Goal: Task Accomplishment & Management: Use online tool/utility

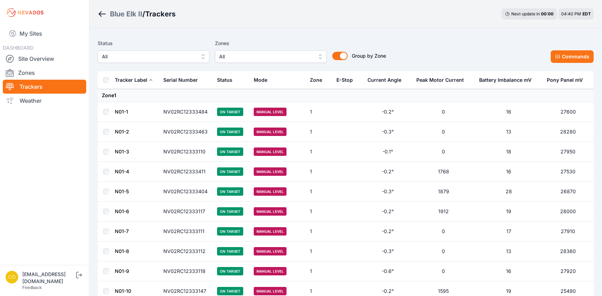
scroll to position [1490, 0]
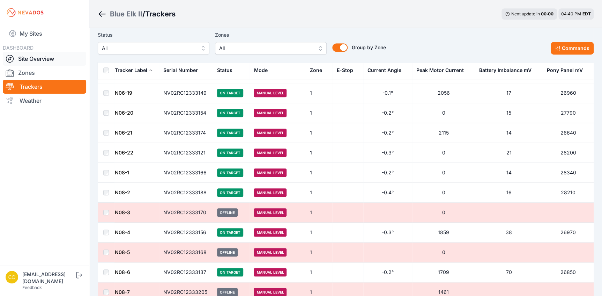
click at [29, 60] on link "Site Overview" at bounding box center [44, 59] width 83 height 14
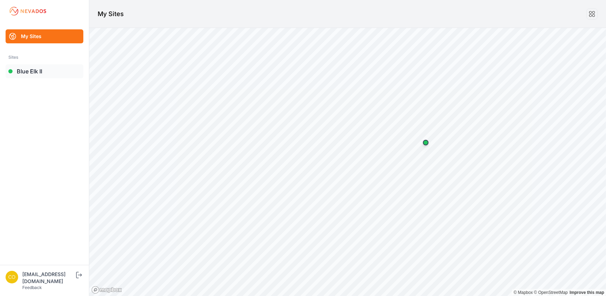
click at [46, 70] on link "Blue Elk II" at bounding box center [45, 71] width 78 height 14
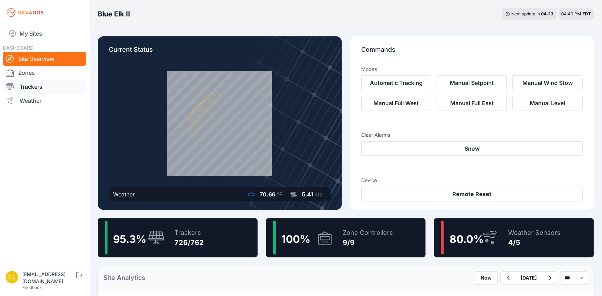
click at [35, 87] on link "Trackers" at bounding box center [44, 87] width 83 height 14
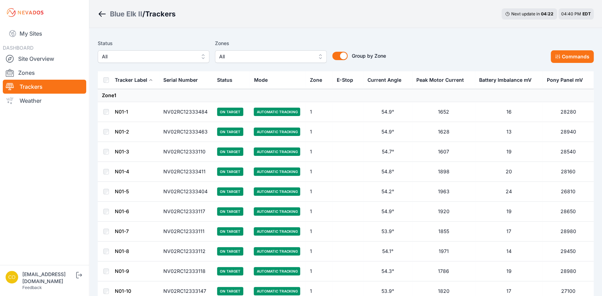
click at [320, 57] on button "All" at bounding box center [271, 56] width 112 height 13
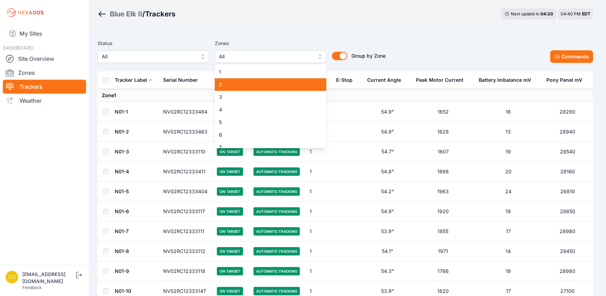
click at [240, 88] on div "2" at bounding box center [271, 84] width 112 height 13
click at [475, 48] on div "Status All Zones All 1 2 3 4 5 6 7 8 9 Group by Zone Group by Zone Commands" at bounding box center [346, 51] width 496 height 24
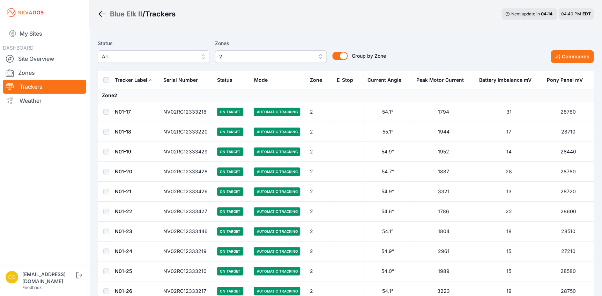
click at [564, 56] on button "Commands" at bounding box center [572, 56] width 43 height 13
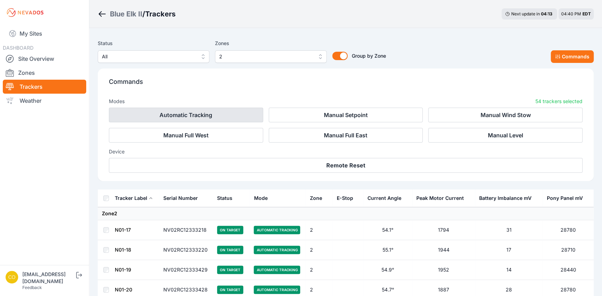
click at [175, 114] on button "Automatic Tracking" at bounding box center [186, 114] width 154 height 15
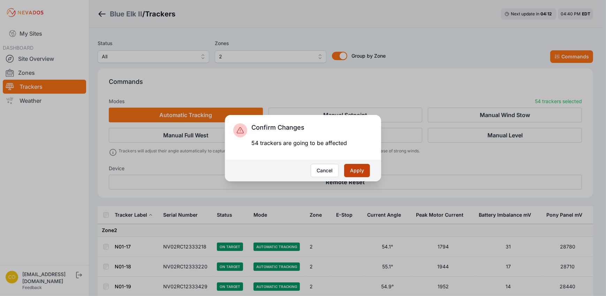
click at [359, 169] on button "Apply" at bounding box center [357, 170] width 26 height 13
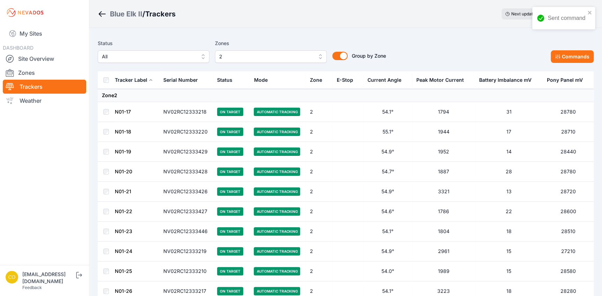
click at [279, 57] on span "2" at bounding box center [266, 56] width 94 height 8
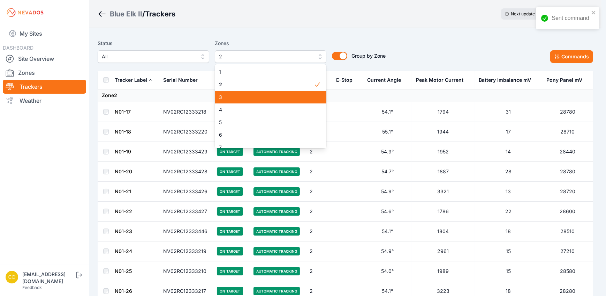
click at [256, 93] on div "3" at bounding box center [271, 97] width 112 height 13
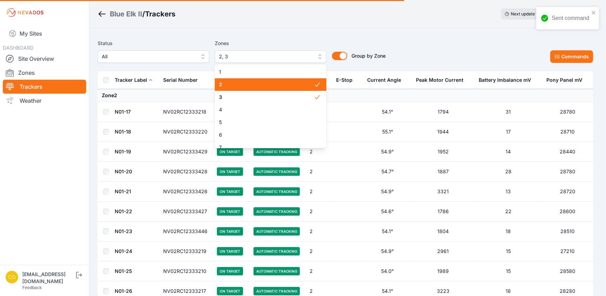
click at [258, 84] on span "2" at bounding box center [266, 84] width 95 height 7
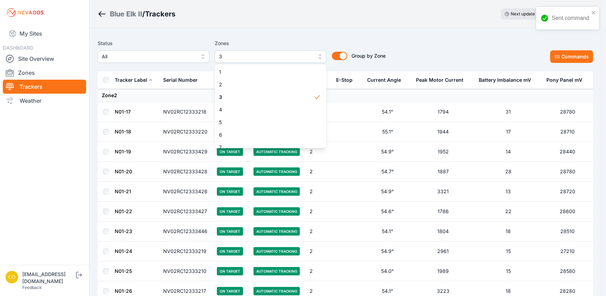
click at [450, 37] on div "Status All Zones 3 1 2 3 4 5 6 7 8 9 Group by Zone Group by Zone Commands" at bounding box center [346, 53] width 496 height 35
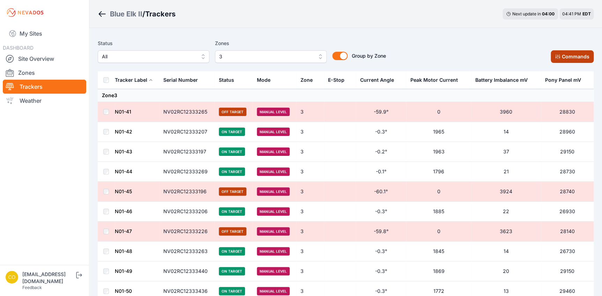
click at [563, 59] on button "Commands" at bounding box center [572, 56] width 43 height 13
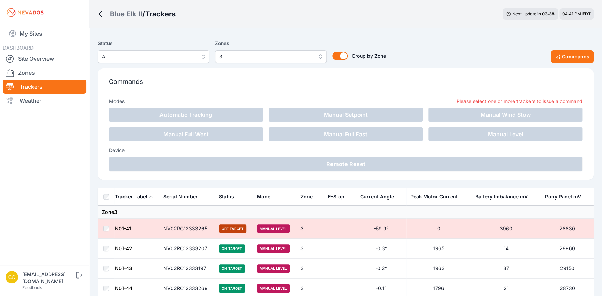
click at [102, 196] on th at bounding box center [106, 197] width 17 height 18
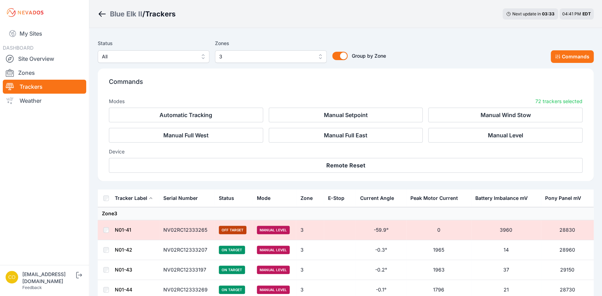
click at [235, 92] on div "Commands Modes 72 trackers selected Automatic Tracking Manual Setpoint Manual W…" at bounding box center [346, 124] width 496 height 112
click at [433, 27] on div "Blue Elk II / Trackers Next update in 03 : 33 04:41 PM EDT" at bounding box center [345, 14] width 513 height 28
click at [266, 55] on span "3" at bounding box center [266, 56] width 94 height 8
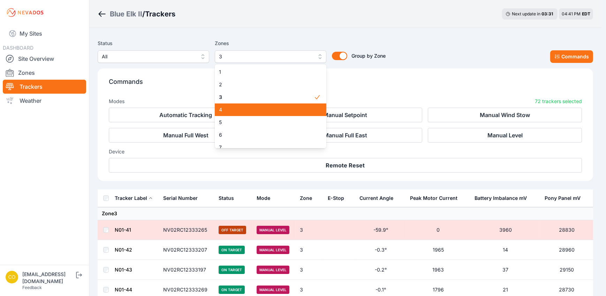
click at [248, 106] on div "4" at bounding box center [271, 109] width 112 height 13
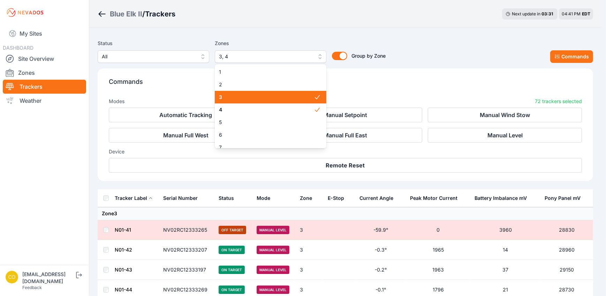
click at [248, 98] on span "3" at bounding box center [266, 97] width 95 height 7
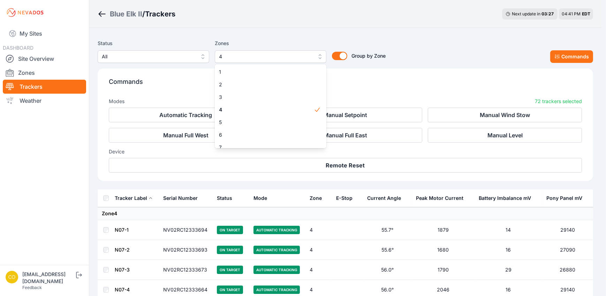
click at [433, 56] on div "Status All Zones 4 1 2 3 4 5 6 7 8 9 Group by Zone Group by Zone Commands" at bounding box center [346, 51] width 496 height 24
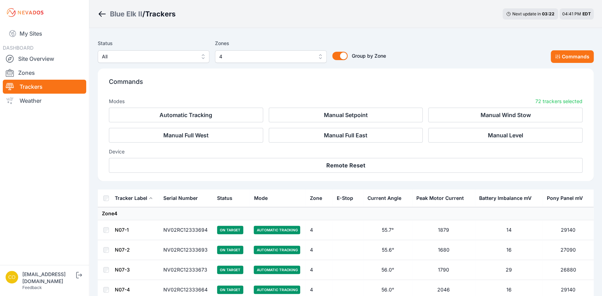
click at [320, 56] on button "4" at bounding box center [271, 56] width 112 height 13
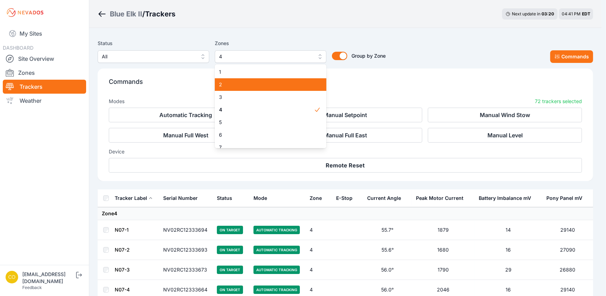
click at [246, 89] on div "2" at bounding box center [271, 84] width 112 height 13
click at [291, 108] on span "4" at bounding box center [266, 109] width 95 height 7
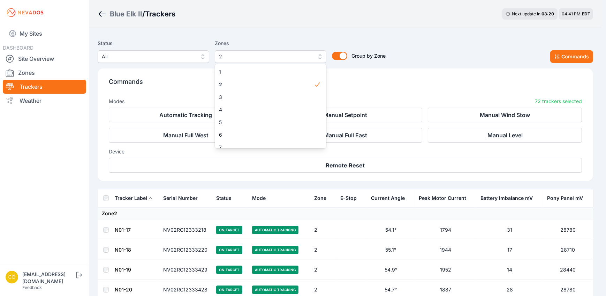
click at [504, 52] on div "Status All Zones 2 1 2 3 4 5 6 7 8 9 Group by Zone Group by Zone Commands" at bounding box center [346, 51] width 496 height 24
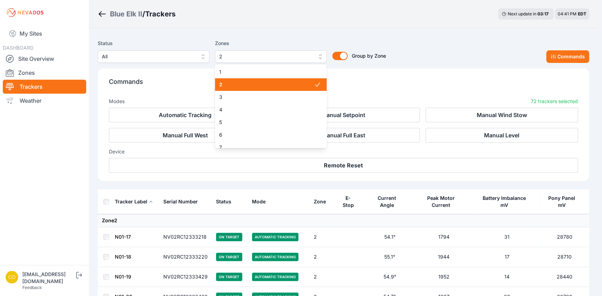
click at [318, 57] on button "2" at bounding box center [271, 56] width 112 height 13
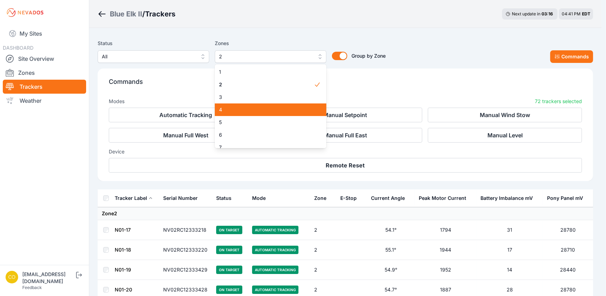
click at [238, 109] on span "4" at bounding box center [266, 109] width 95 height 7
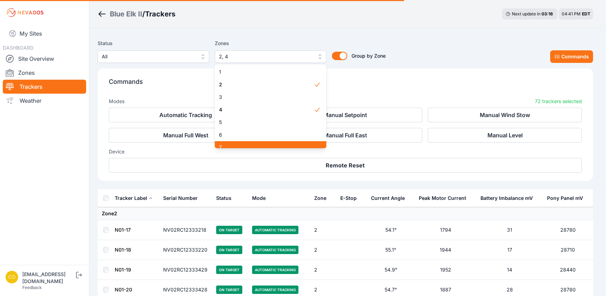
click at [250, 81] on span "2" at bounding box center [266, 84] width 95 height 7
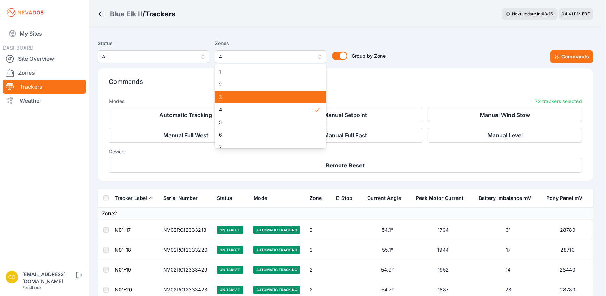
click at [421, 84] on div "Status All Zones 4 1 2 3 4 5 6 7 8 9 Group by Zone Group by Zone Commands Comma…" at bounding box center [346, 112] width 496 height 153
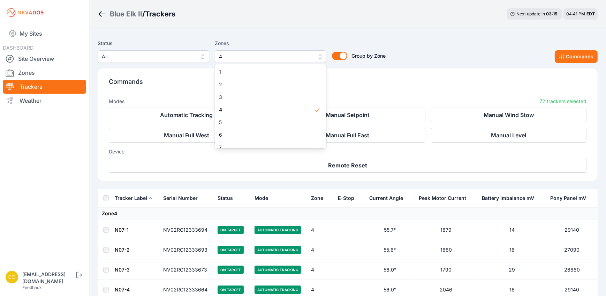
click at [475, 138] on button "Manual Level" at bounding box center [509, 135] width 156 height 15
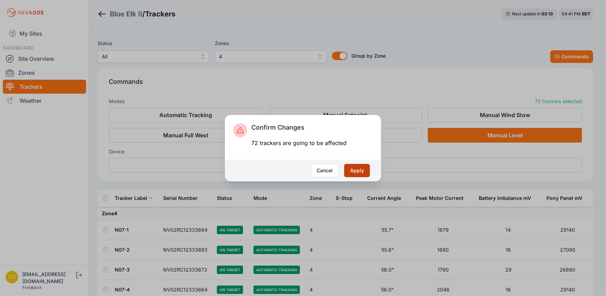
click at [368, 171] on button "Apply" at bounding box center [357, 170] width 26 height 13
